Goal: Task Accomplishment & Management: Manage account settings

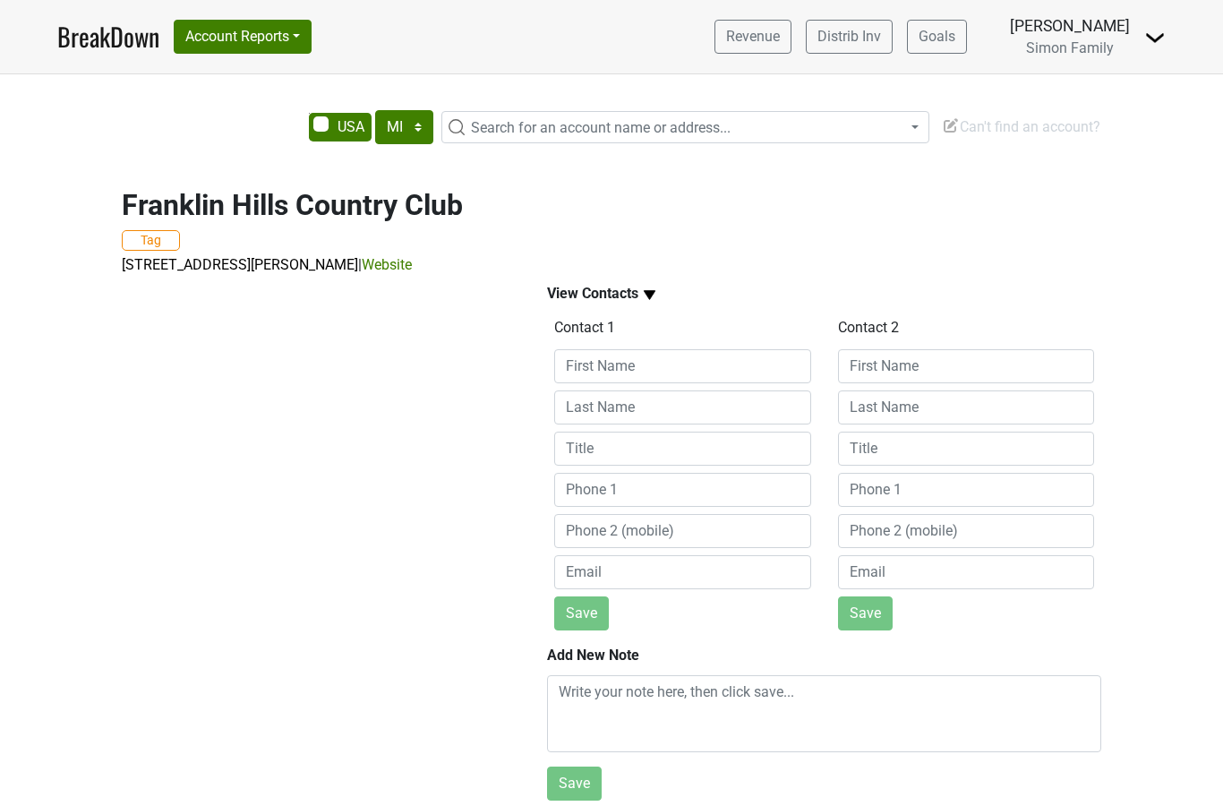
select select "MI"
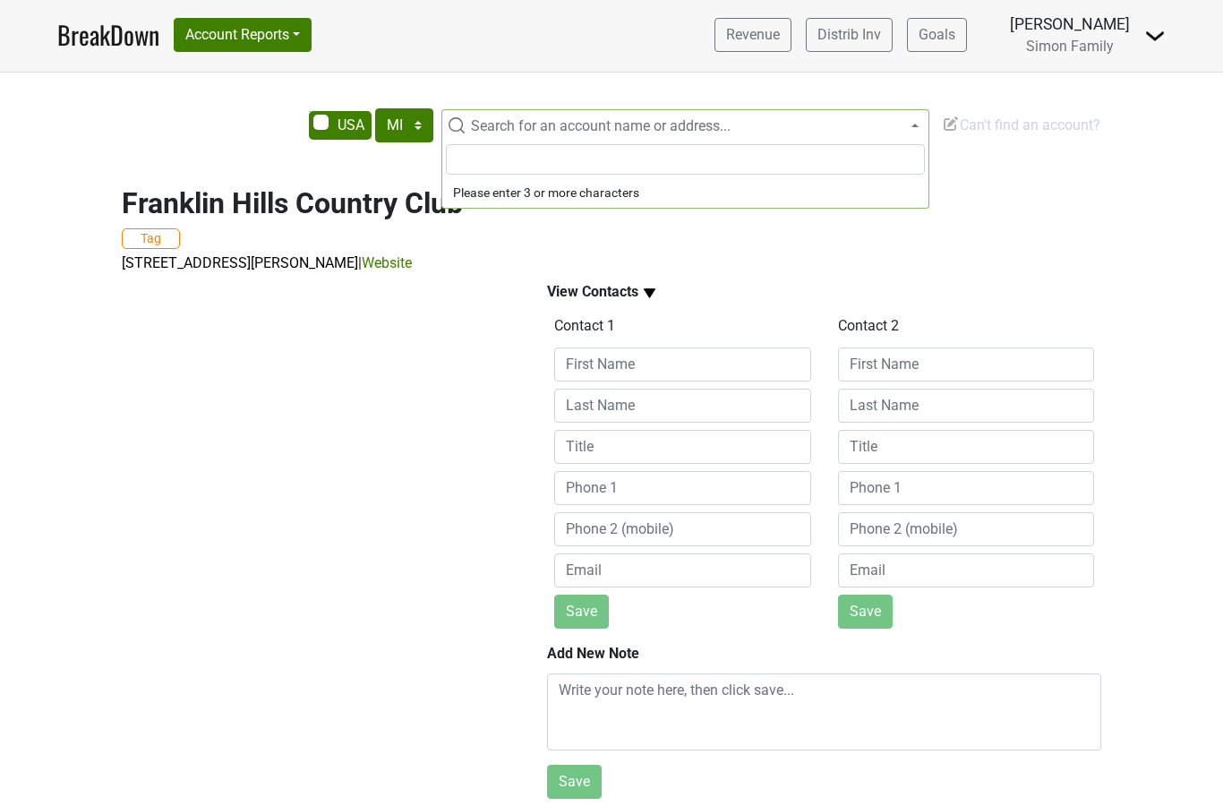
click at [545, 117] on span "Search for an account name or address..." at bounding box center [601, 125] width 260 height 17
type input "f"
type input "Saint [PERSON_NAME]"
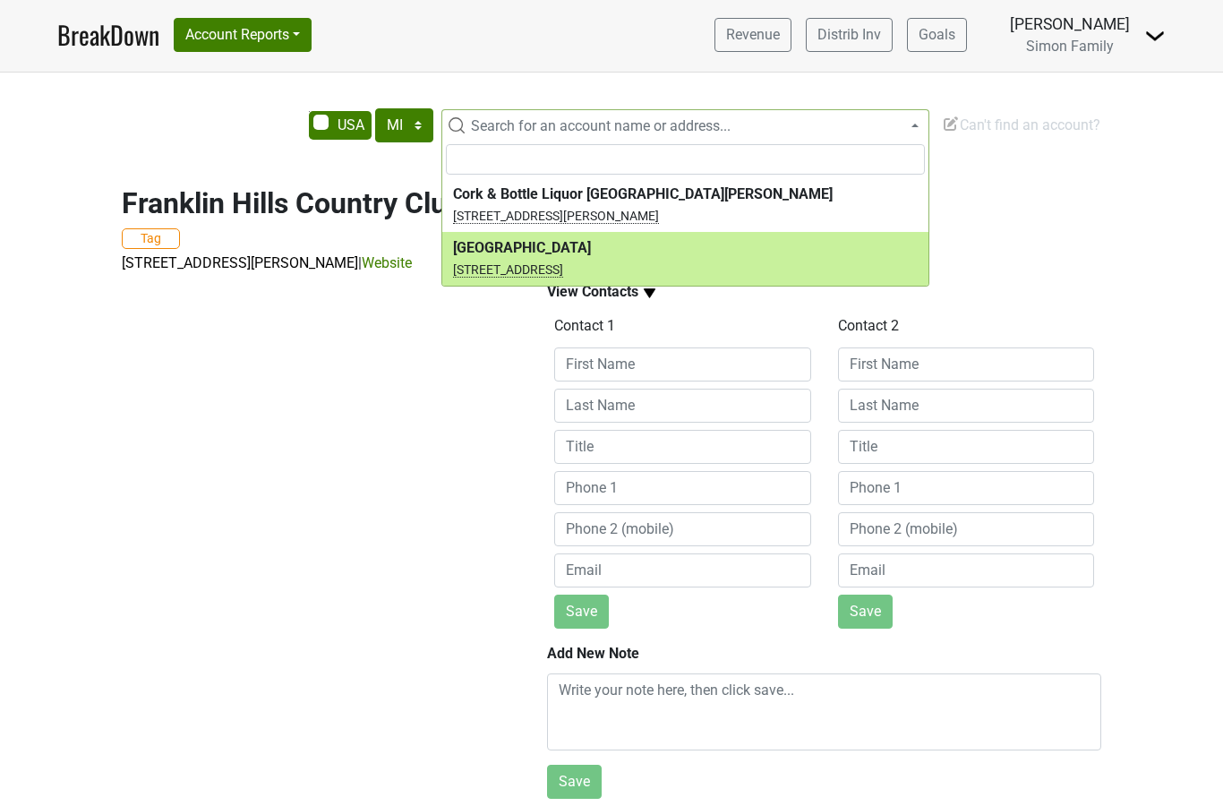
select select "124452024"
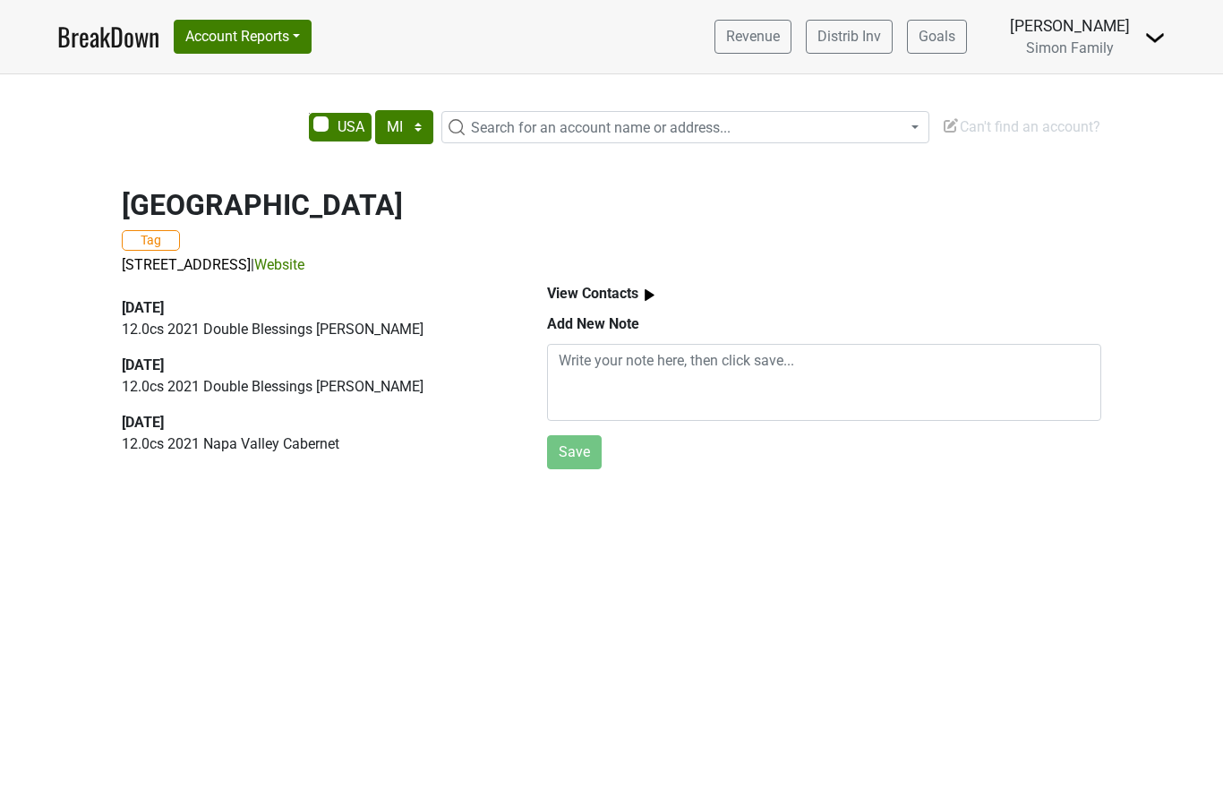
select select "MI"
click at [642, 293] on img at bounding box center [649, 295] width 22 height 22
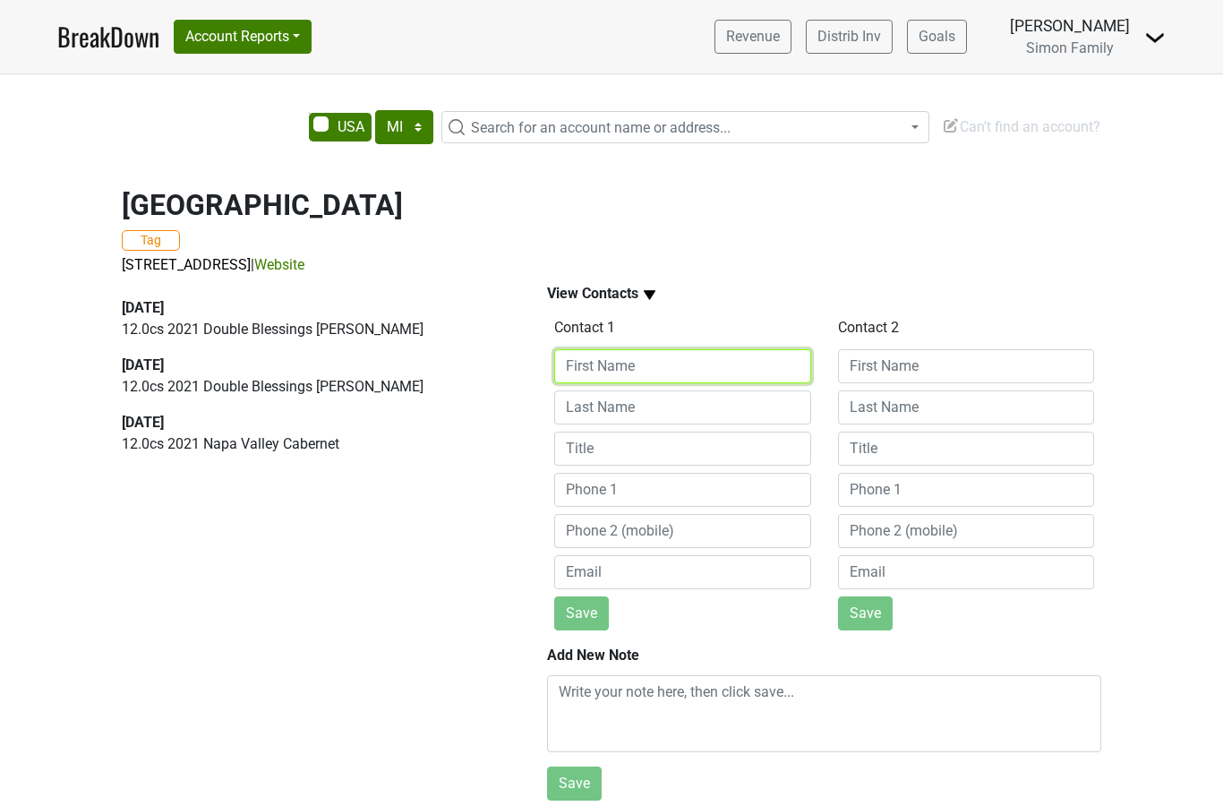
click at [627, 360] on input at bounding box center [682, 366] width 257 height 34
type input "[PERSON_NAME]"
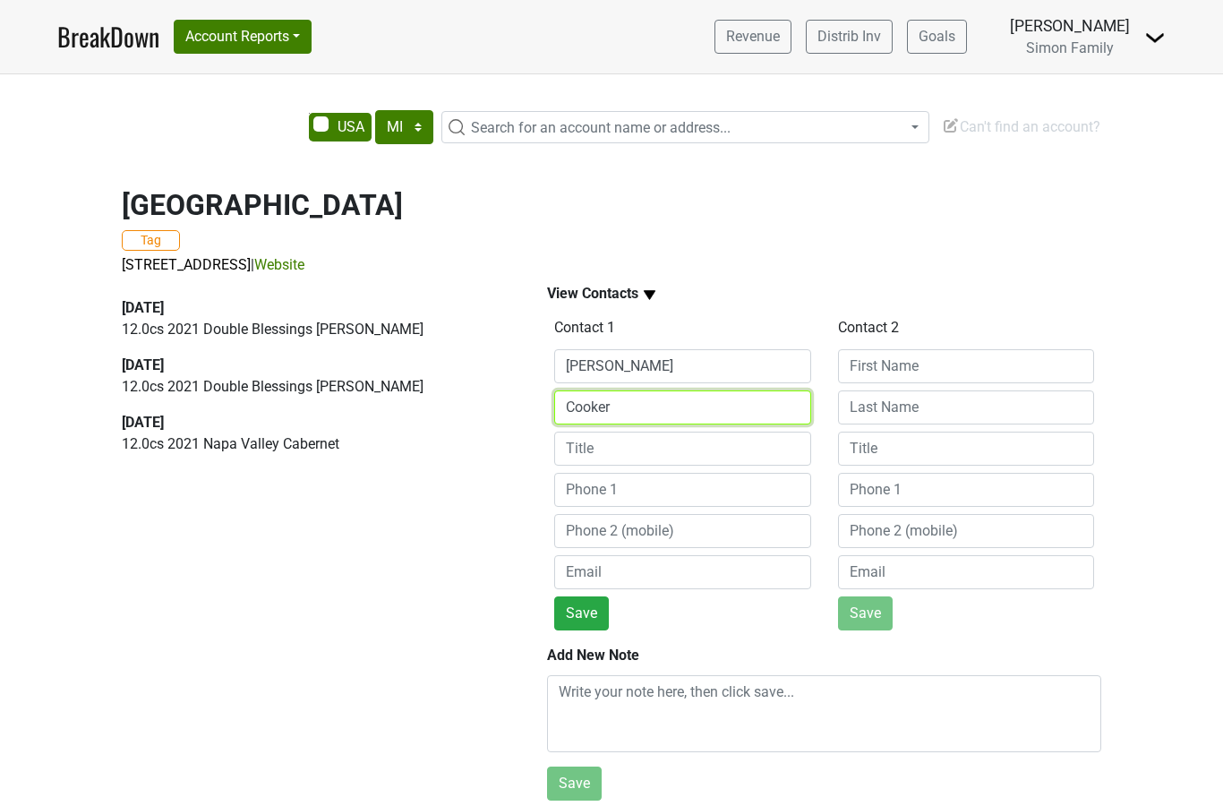
type input "Cooker"
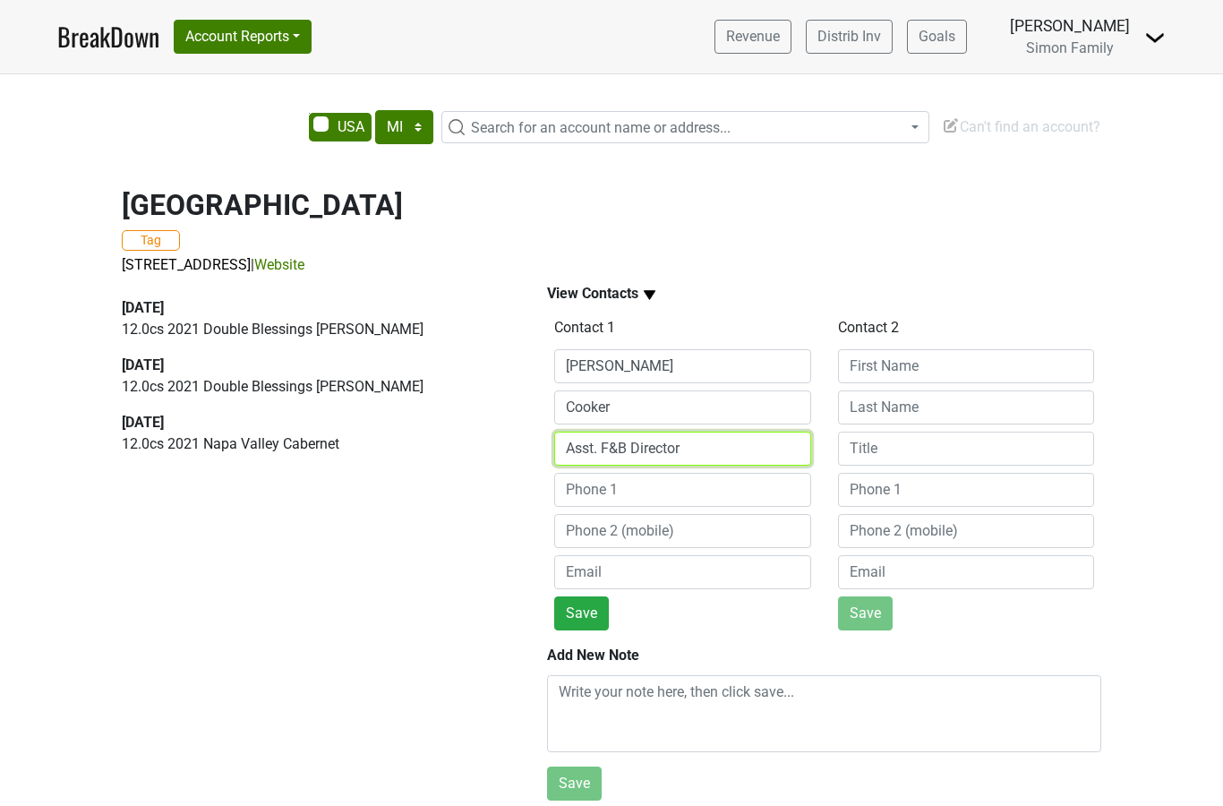
type input "Asst. F&B Director"
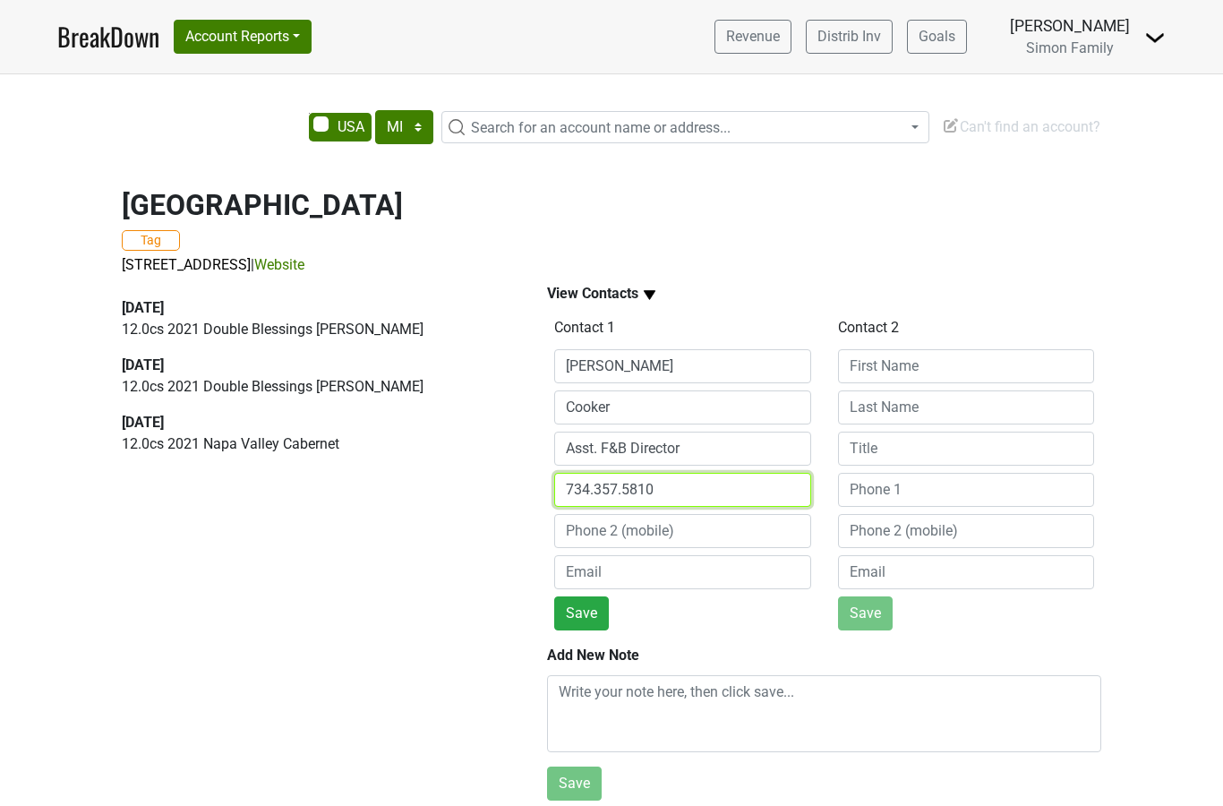
type input "734.357.5810"
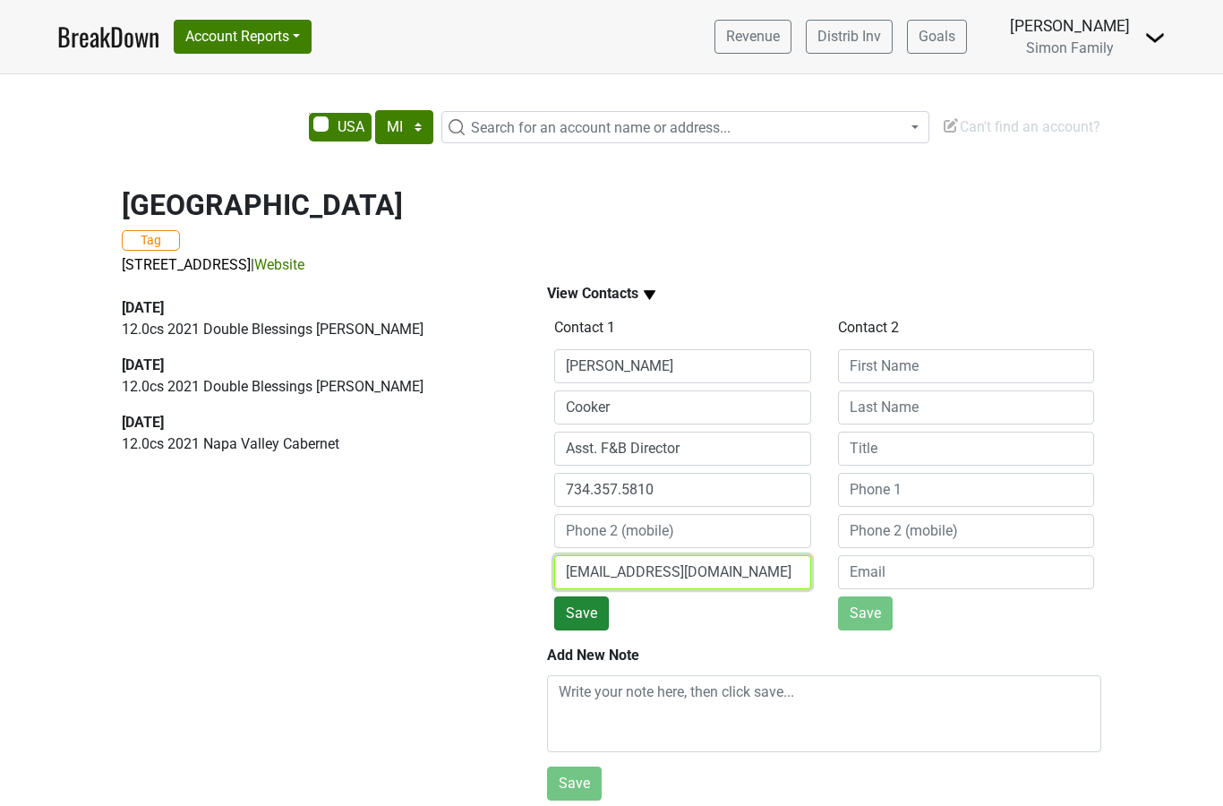
type input "[EMAIL_ADDRESS][DOMAIN_NAME]"
click at [577, 617] on button "Save" at bounding box center [581, 613] width 55 height 34
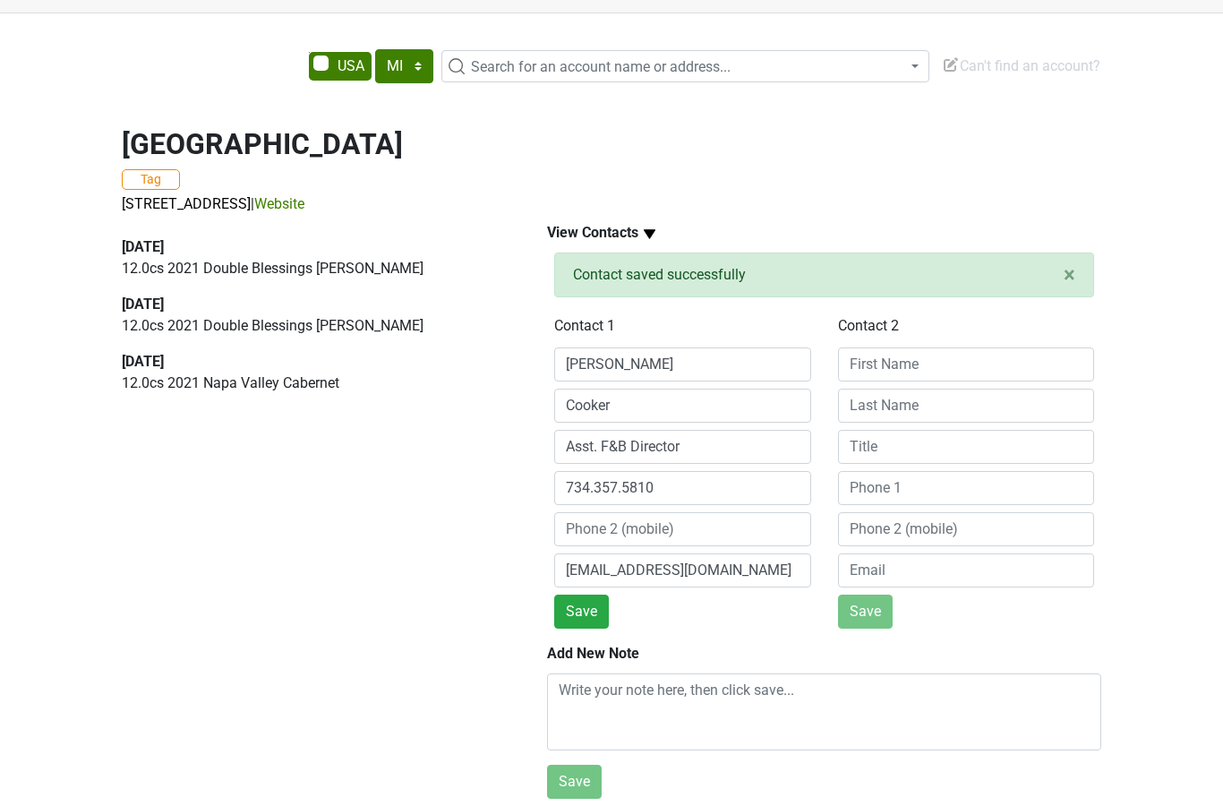
scroll to position [72, 0]
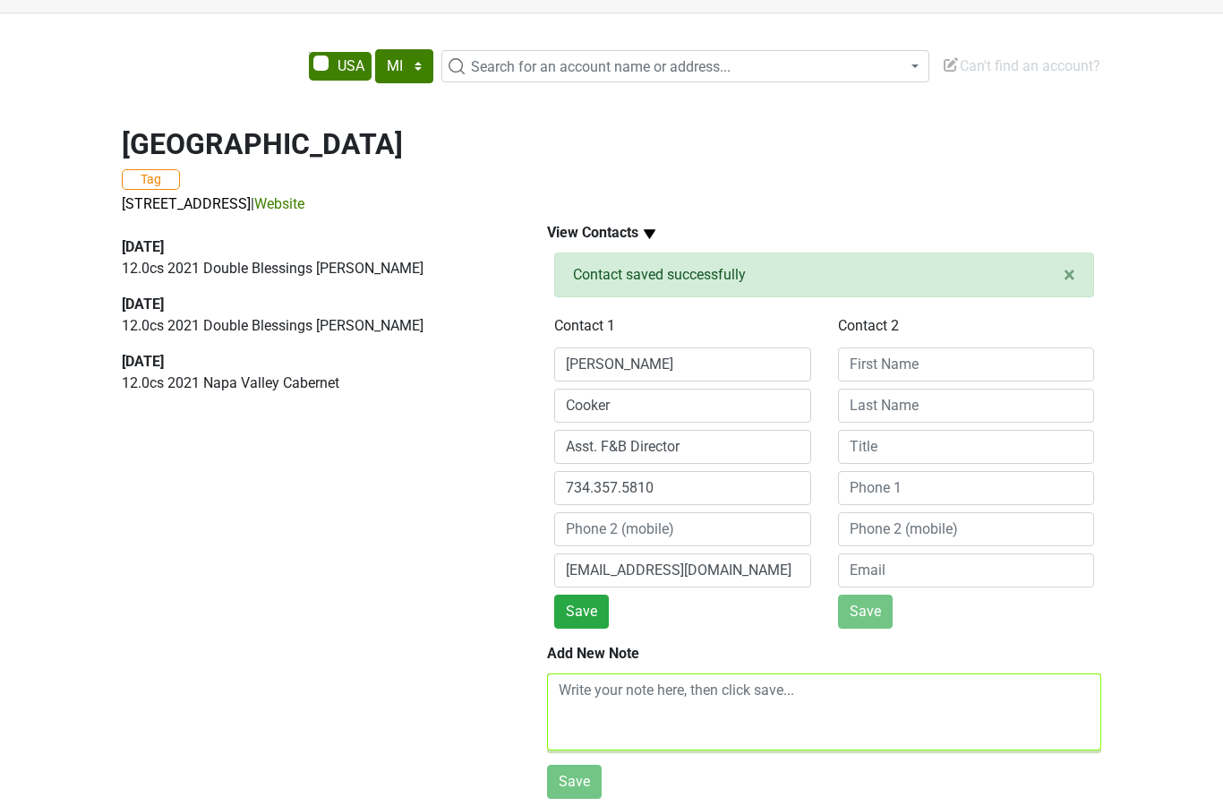
click at [719, 684] on textarea at bounding box center [824, 711] width 554 height 77
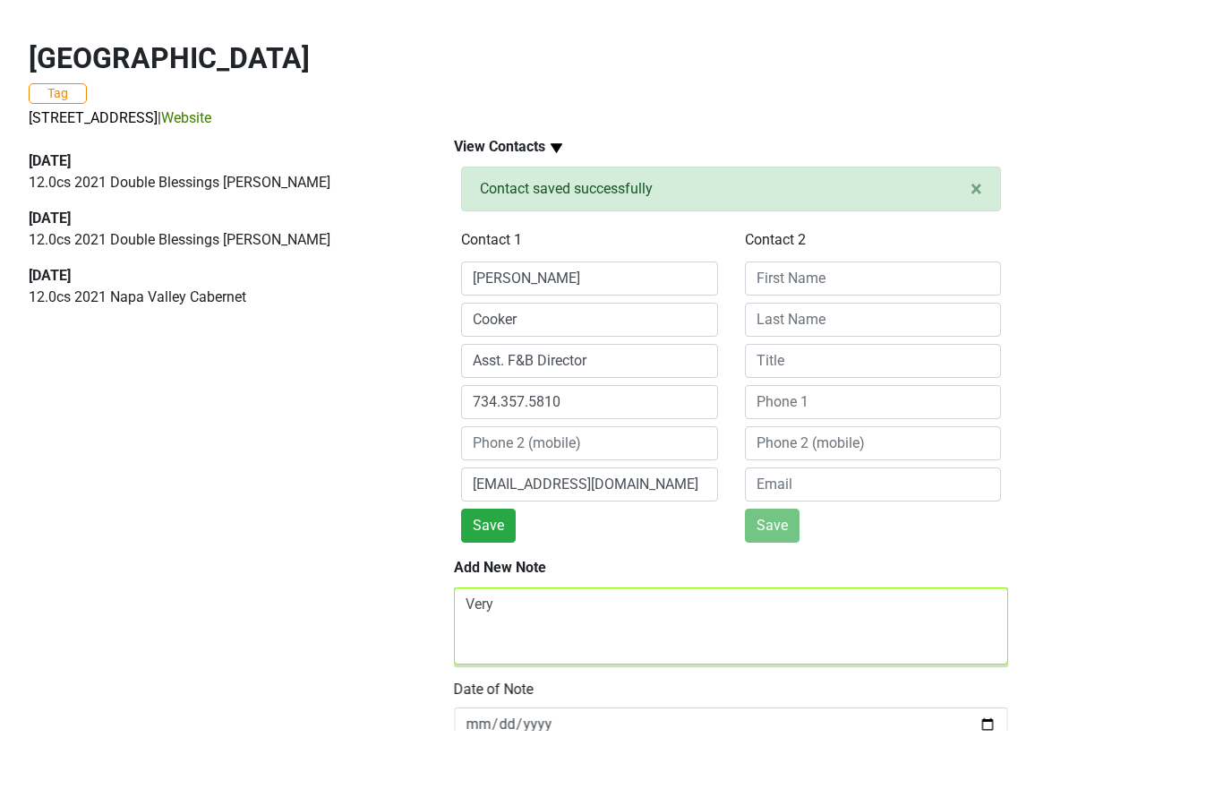
type textarea "Very"
